Goal: Task Accomplishment & Management: Complete application form

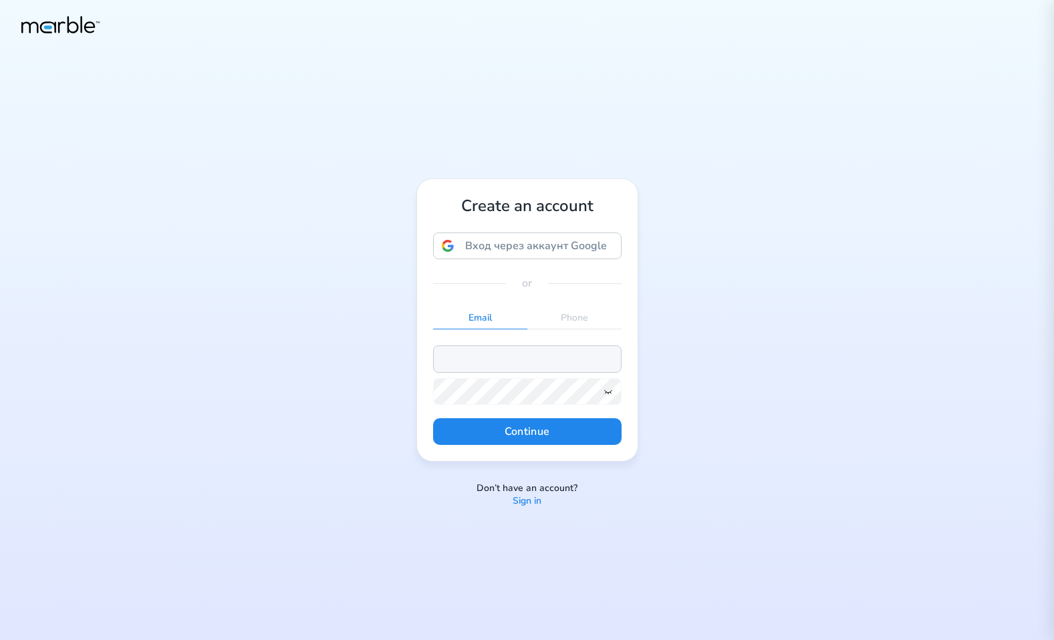
click at [504, 363] on input "email" at bounding box center [527, 358] width 188 height 27
click at [488, 356] on input "[EMAIL_ADDRESS][DOMAIN_NAME]" at bounding box center [527, 358] width 188 height 27
type input "[EMAIL_ADDRESS][DOMAIN_NAME]"
click at [611, 393] on icon at bounding box center [608, 391] width 11 height 11
click at [599, 428] on button "Continue" at bounding box center [527, 431] width 188 height 27
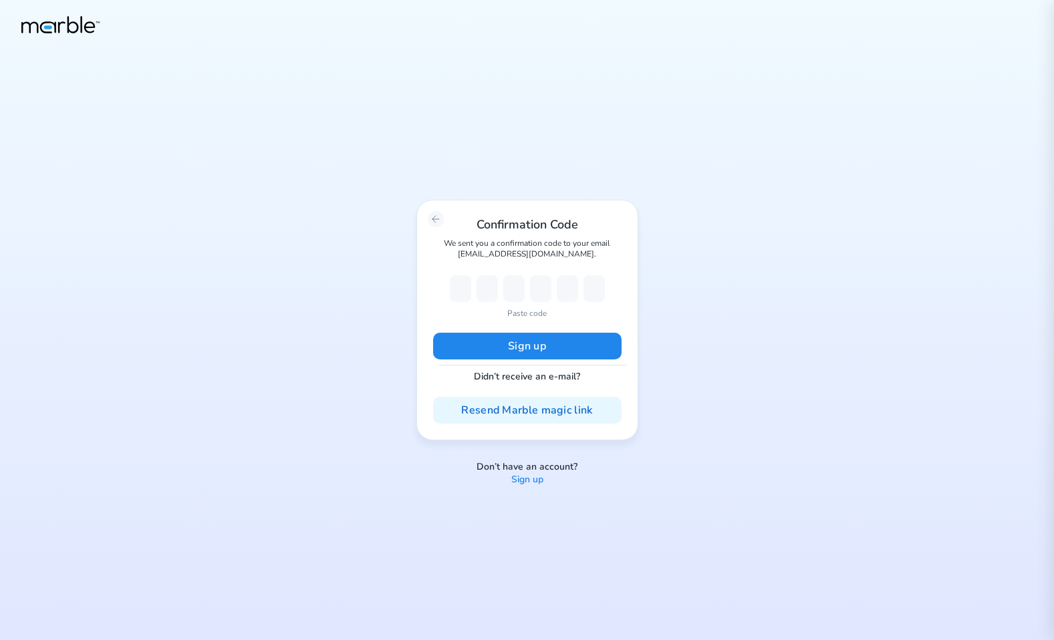
click at [530, 315] on p "Paste code" at bounding box center [526, 313] width 39 height 12
type input "9"
type input "6"
type input "5"
type input "7"
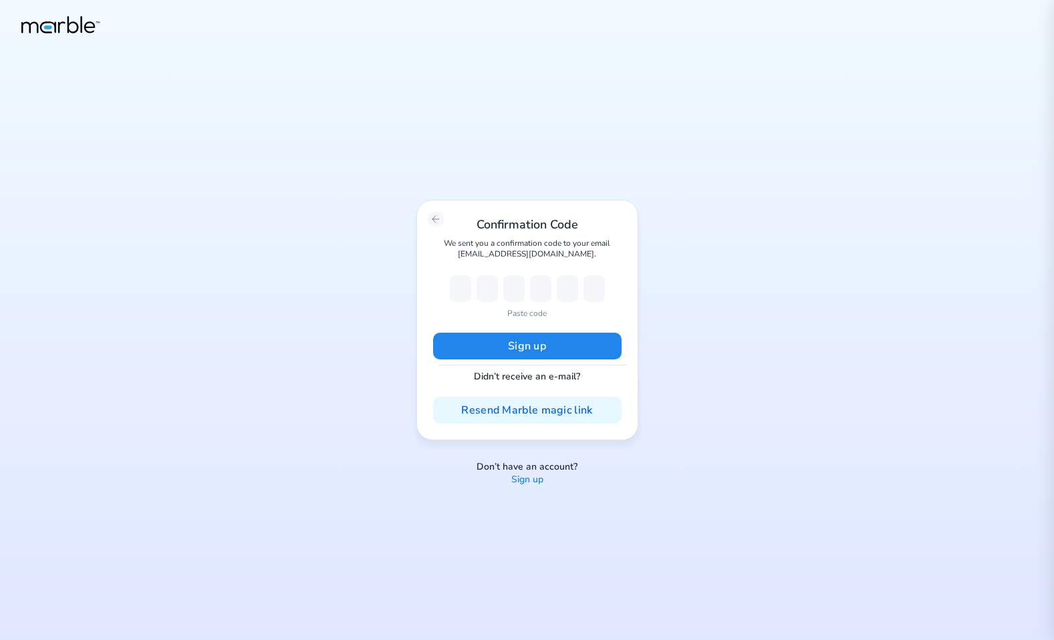
type input "9"
type input "6"
click at [520, 338] on button "Sign up" at bounding box center [527, 346] width 188 height 27
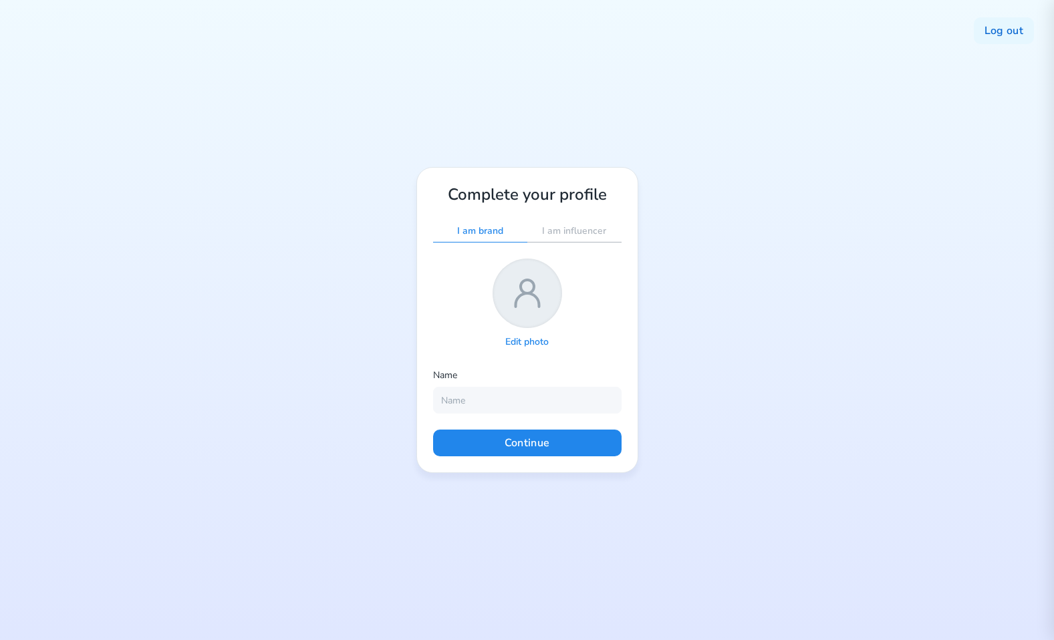
click at [539, 308] on icon at bounding box center [527, 293] width 43 height 43
click at [529, 340] on p "Edit photo" at bounding box center [526, 342] width 43 height 13
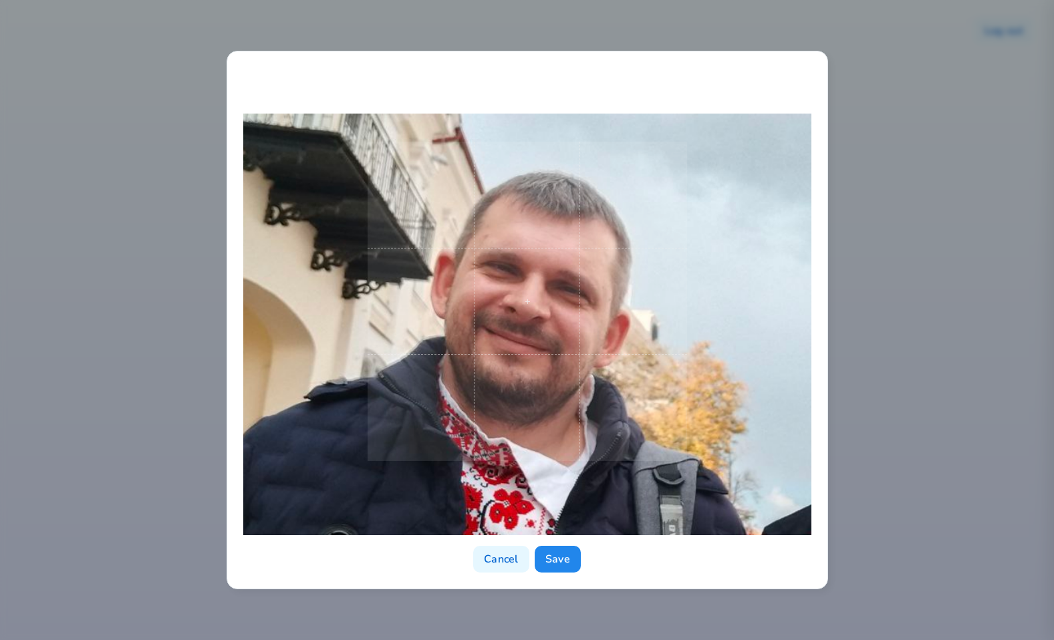
click at [669, 396] on span at bounding box center [526, 301] width 319 height 319
click at [557, 563] on button "Save" at bounding box center [557, 559] width 46 height 27
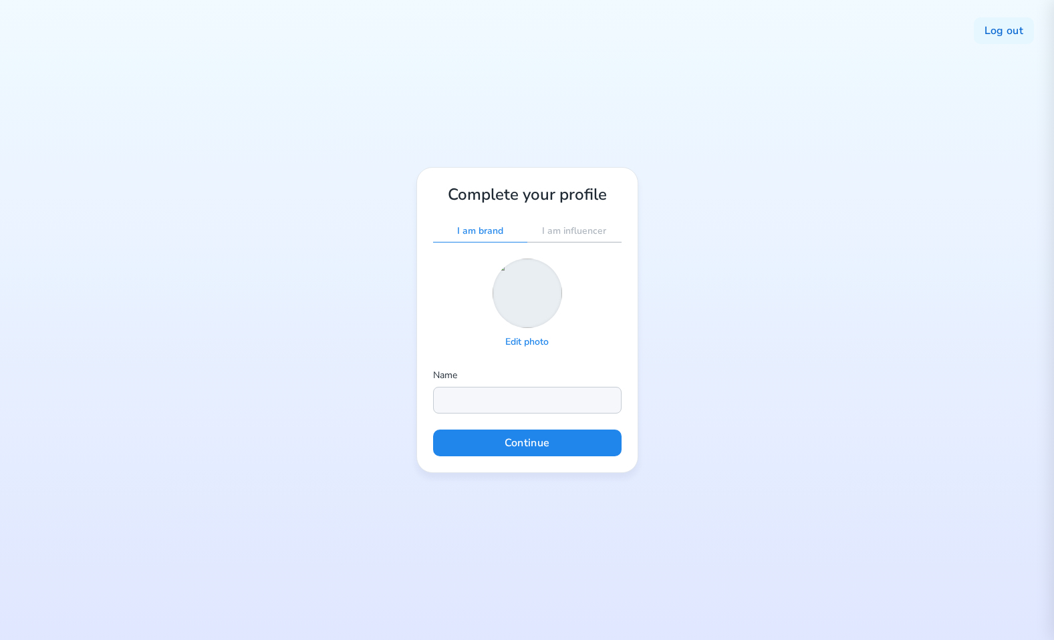
click at [473, 400] on input "text" at bounding box center [527, 400] width 188 height 27
type input "[PERSON_NAME]"
click at [579, 448] on button "Continue" at bounding box center [527, 443] width 188 height 27
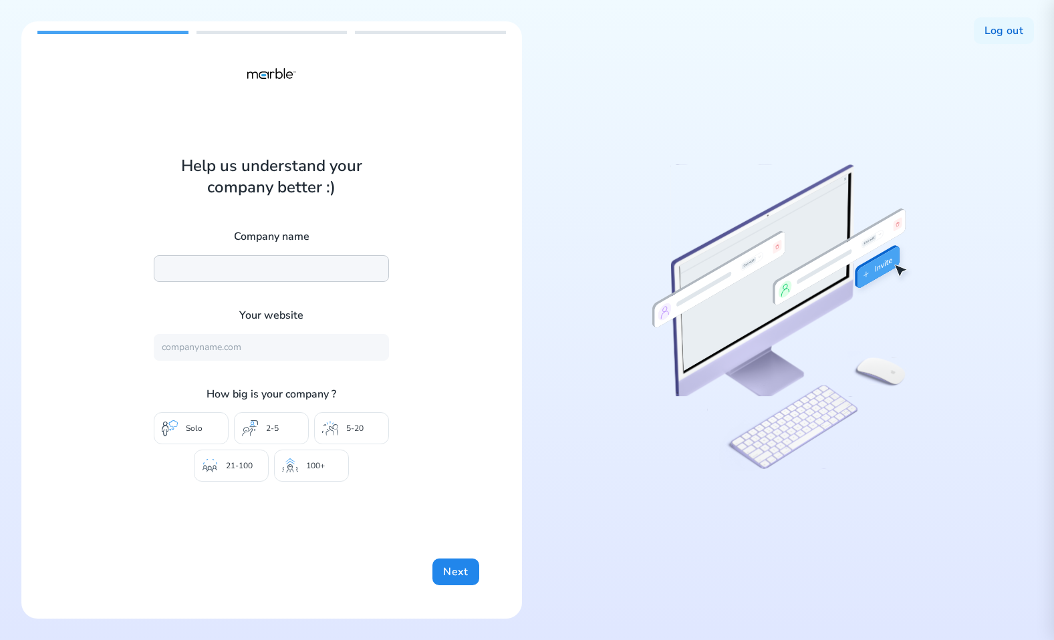
click at [283, 268] on input "text" at bounding box center [271, 268] width 235 height 27
type input "DashBouquet"
drag, startPoint x: 250, startPoint y: 267, endPoint x: 106, endPoint y: 267, distance: 144.3
click at [106, 267] on div "Help us understand your company better :) Company name DashBouquet Your website…" at bounding box center [271, 319] width 500 height 597
click at [171, 272] on input "text" at bounding box center [271, 268] width 235 height 27
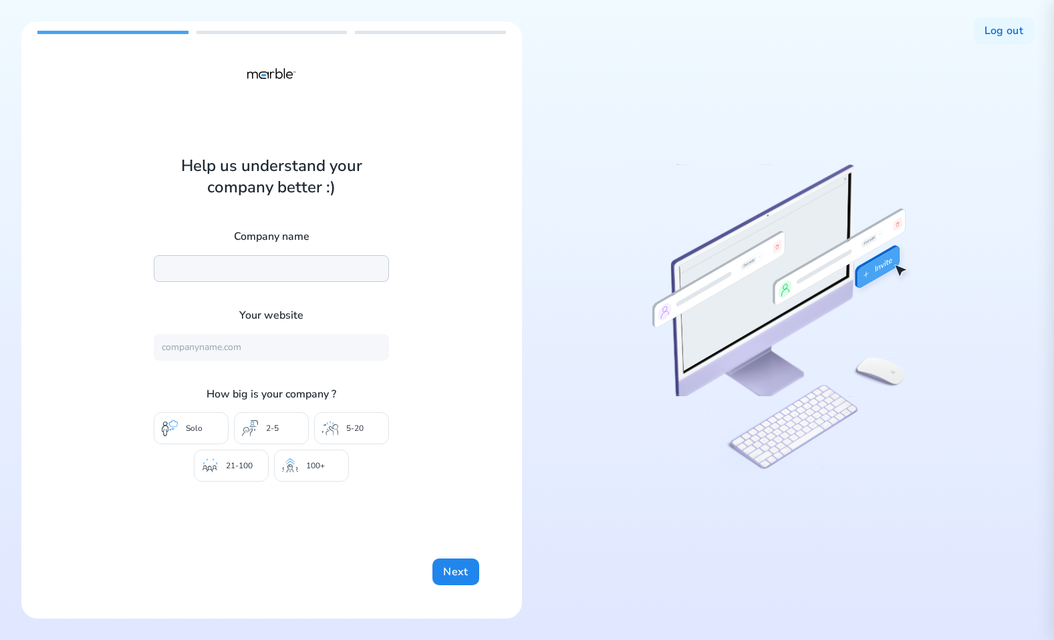
type input "Marble"
click at [259, 355] on input "text" at bounding box center [271, 347] width 235 height 27
type input "[URL][DOMAIN_NAME]"
click at [352, 434] on div "5-20" at bounding box center [351, 428] width 75 height 32
click at [452, 565] on button "Next" at bounding box center [455, 572] width 46 height 27
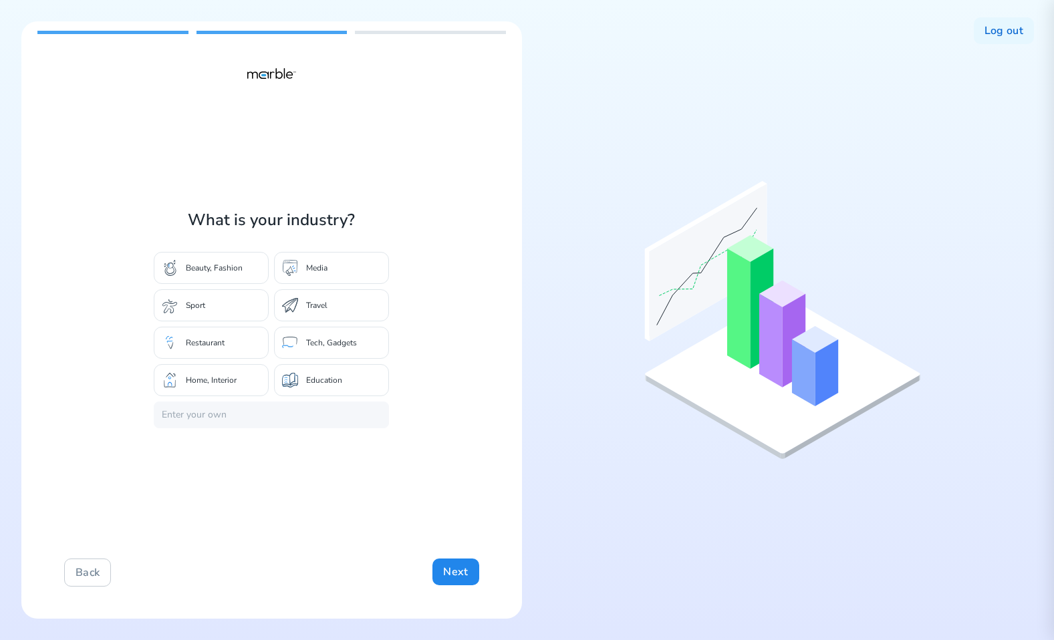
click at [337, 330] on div "Tech, Gadgets" at bounding box center [331, 343] width 115 height 32
click at [453, 568] on button "Next" at bounding box center [455, 572] width 46 height 27
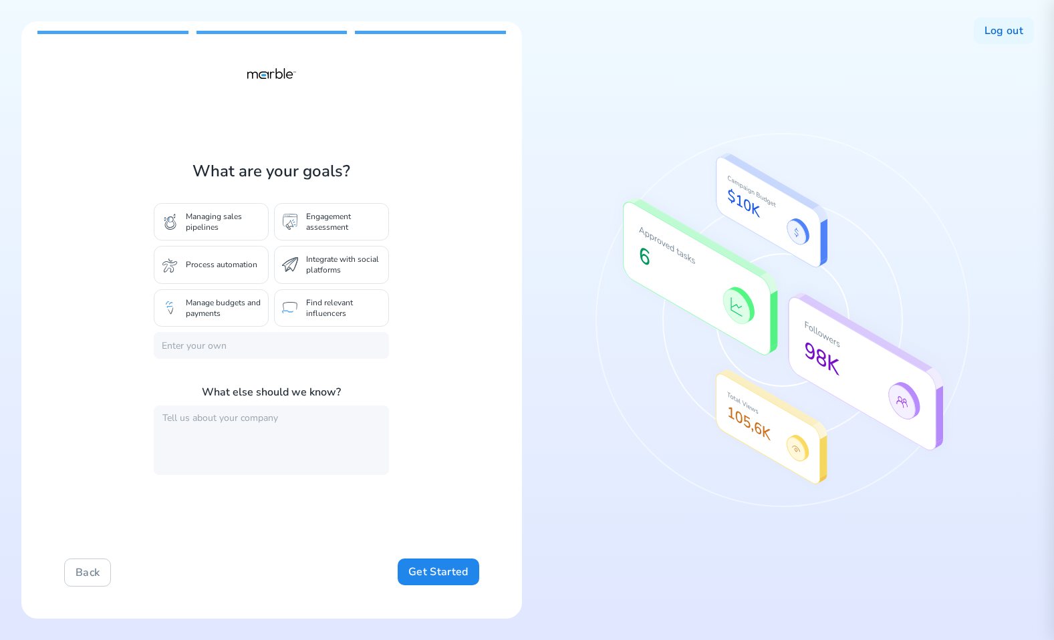
click at [352, 311] on p "Find relevant influencers" at bounding box center [343, 307] width 75 height 21
click at [446, 564] on button "Get Started" at bounding box center [438, 572] width 81 height 27
